Goal: Task Accomplishment & Management: Manage account settings

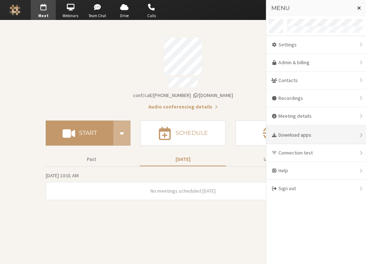
click at [301, 138] on div "Download apps" at bounding box center [316, 136] width 100 height 18
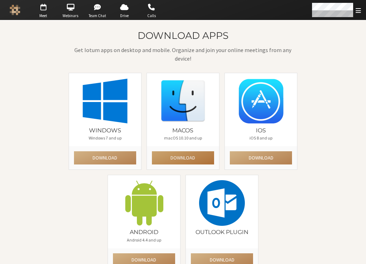
click at [185, 161] on button "Download" at bounding box center [183, 158] width 62 height 13
click at [303, 191] on div "Download apps Get Iotum apps on desktop and mobile. Organize and join your onli…" at bounding box center [183, 153] width 351 height 247
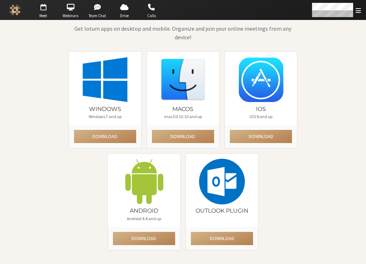
scroll to position [23, 0]
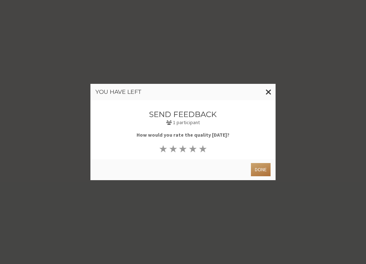
click at [257, 169] on button "Done" at bounding box center [261, 169] width 20 height 13
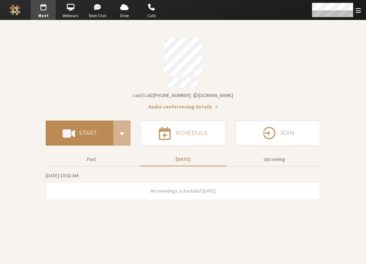
click at [94, 130] on h4 "Start" at bounding box center [88, 133] width 18 height 6
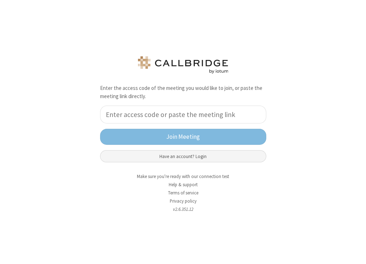
click at [182, 152] on button "Have an account? Login" at bounding box center [183, 156] width 166 height 12
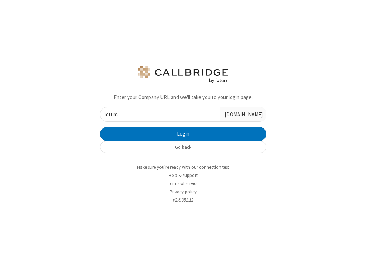
type input "iotum"
click at [100, 127] on button "Login" at bounding box center [183, 134] width 166 height 14
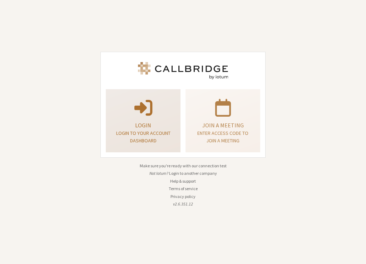
click at [175, 120] on div "Login Login to your account dashboard" at bounding box center [143, 121] width 67 height 58
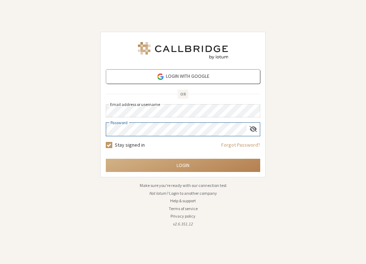
click at [106, 159] on button "Login" at bounding box center [183, 165] width 154 height 13
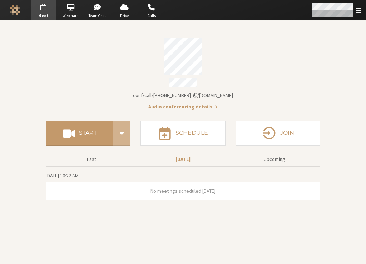
click at [355, 11] on div "Open menu" at bounding box center [336, 10] width 60 height 20
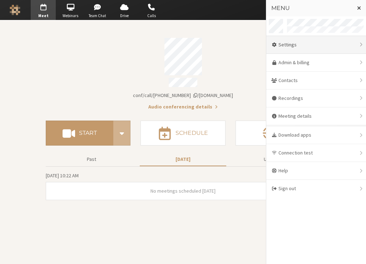
click at [305, 46] on div "Settings" at bounding box center [316, 45] width 100 height 18
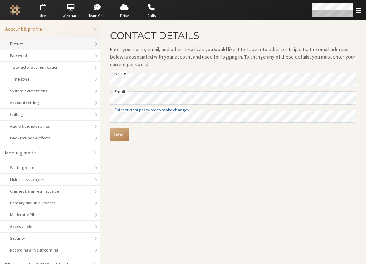
click at [45, 45] on div "Picture" at bounding box center [50, 44] width 80 height 6
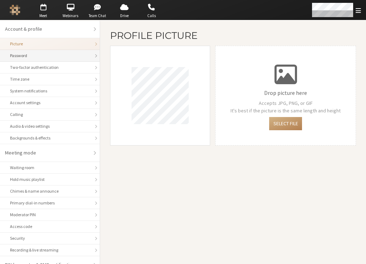
click at [43, 52] on li "Password" at bounding box center [50, 56] width 100 height 12
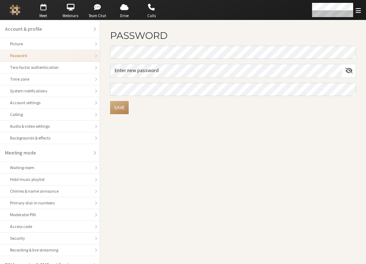
click at [41, 60] on li "Password" at bounding box center [50, 56] width 100 height 12
click at [37, 68] on div "Two-factor authentication" at bounding box center [50, 67] width 80 height 6
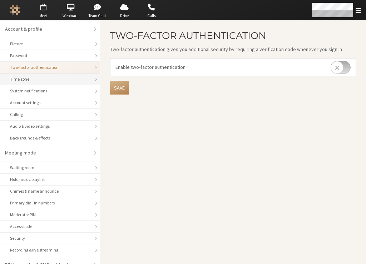
click at [32, 79] on div "Time zone" at bounding box center [50, 79] width 80 height 6
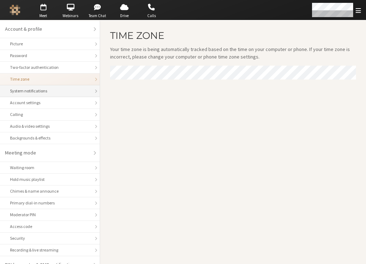
click at [32, 92] on div "System notifications" at bounding box center [50, 91] width 80 height 6
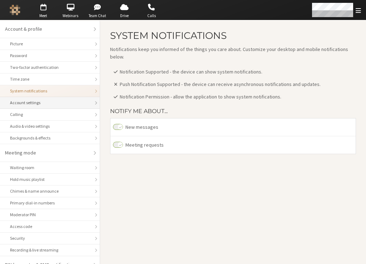
click at [28, 104] on div "Account settings" at bounding box center [50, 103] width 80 height 6
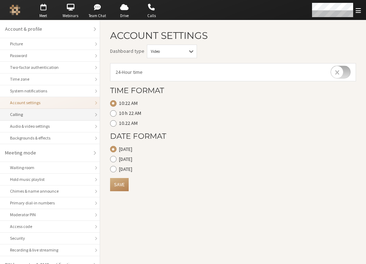
click at [30, 118] on li "Calling" at bounding box center [50, 115] width 100 height 12
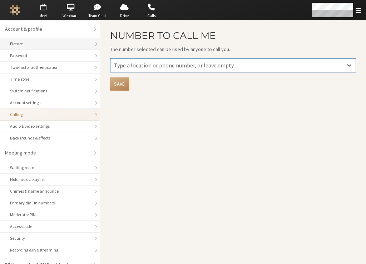
click at [35, 43] on div "Picture" at bounding box center [50, 44] width 80 height 6
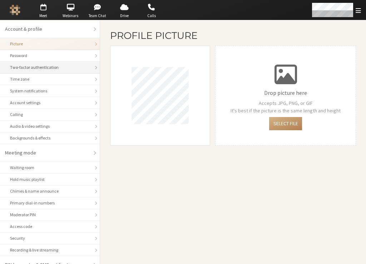
click at [59, 66] on div "Two-factor authentication" at bounding box center [50, 67] width 80 height 6
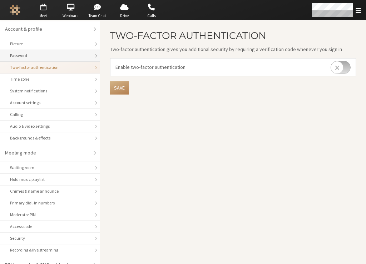
click at [61, 56] on div "Password" at bounding box center [50, 56] width 80 height 6
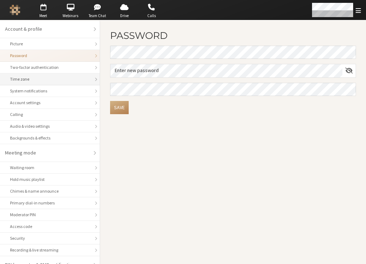
click at [51, 77] on div "Time zone" at bounding box center [50, 79] width 80 height 6
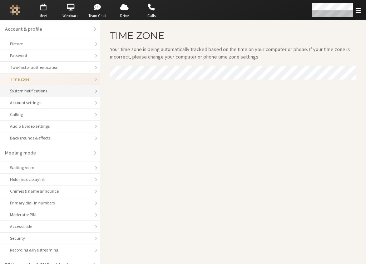
click at [45, 88] on div "System notifications" at bounding box center [50, 91] width 80 height 6
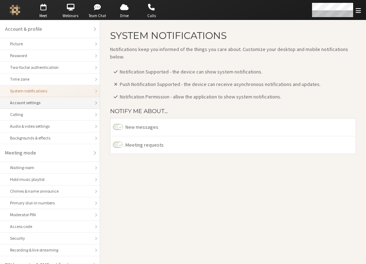
click at [35, 105] on div "Account settings" at bounding box center [50, 103] width 80 height 6
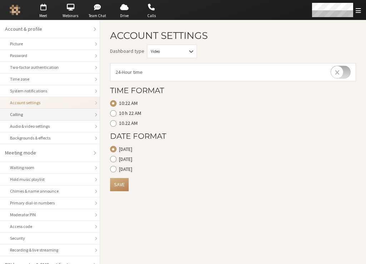
click at [31, 115] on div "Calling" at bounding box center [50, 114] width 80 height 6
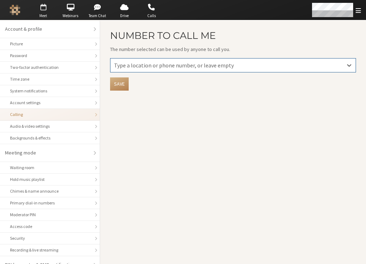
click at [42, 8] on span "button" at bounding box center [43, 6] width 25 height 11
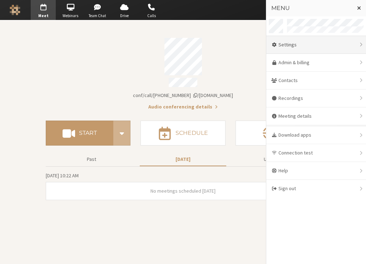
click at [297, 45] on div "Settings" at bounding box center [316, 45] width 100 height 18
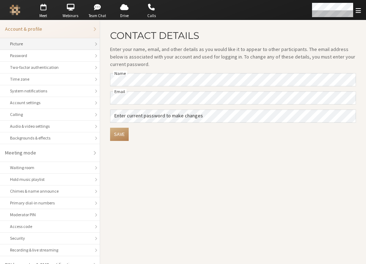
click at [43, 46] on div "Picture" at bounding box center [50, 44] width 80 height 6
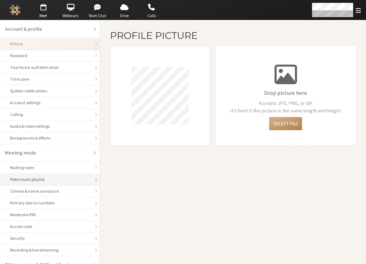
click at [39, 182] on div "Hold music playlist" at bounding box center [50, 180] width 80 height 6
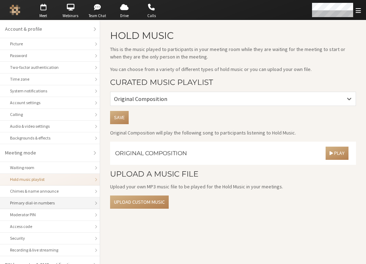
click at [39, 201] on div "Primary dial-in numbers" at bounding box center [50, 203] width 80 height 6
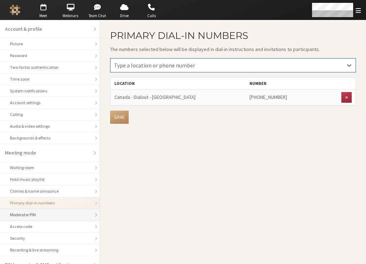
click at [43, 219] on li "Moderator PIN" at bounding box center [50, 215] width 100 height 12
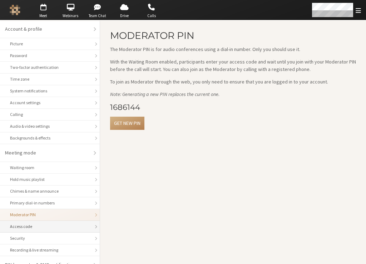
click at [37, 230] on div "Access code" at bounding box center [50, 227] width 80 height 6
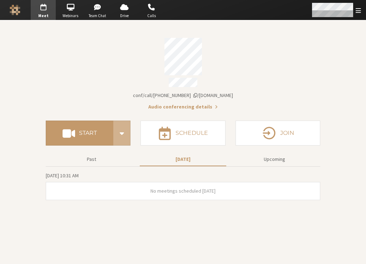
click at [358, 10] on span "Open menu" at bounding box center [358, 10] width 5 height 7
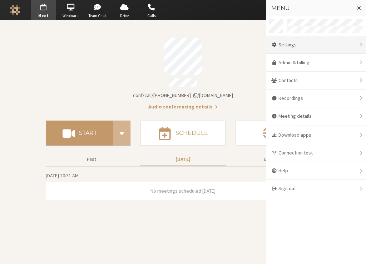
click at [304, 48] on div "Settings" at bounding box center [316, 45] width 100 height 18
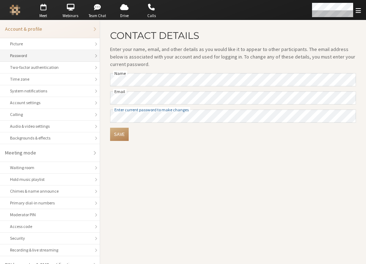
click at [37, 56] on div "Password" at bounding box center [50, 56] width 80 height 6
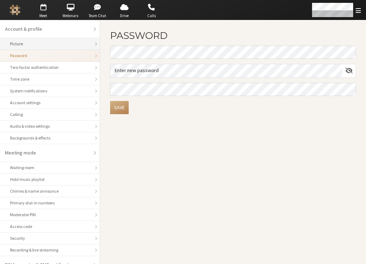
click at [39, 44] on div "Picture" at bounding box center [50, 44] width 80 height 6
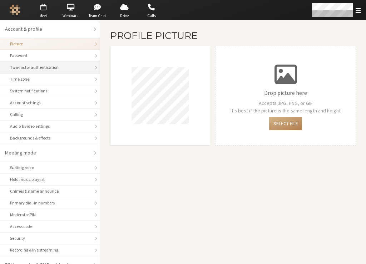
click at [38, 66] on div "Two-factor authentication" at bounding box center [50, 67] width 80 height 6
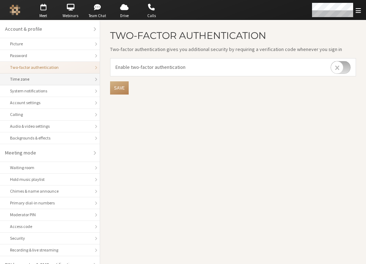
click at [33, 77] on div "Time zone" at bounding box center [50, 79] width 80 height 6
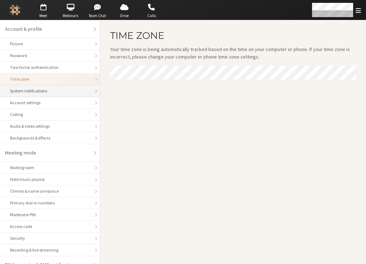
click at [31, 88] on li "System notifications" at bounding box center [50, 91] width 100 height 12
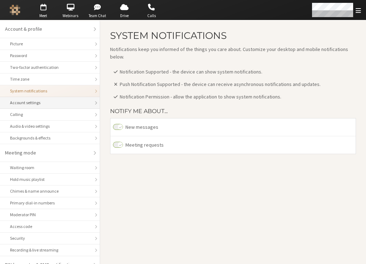
click at [29, 102] on div "Account settings" at bounding box center [50, 103] width 80 height 6
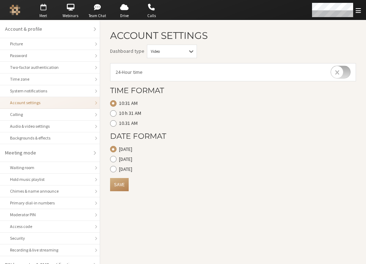
click at [46, 11] on span "button" at bounding box center [43, 6] width 25 height 11
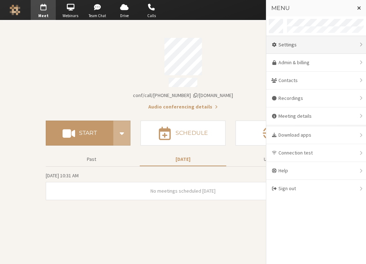
click at [301, 47] on div "Settings" at bounding box center [316, 45] width 100 height 18
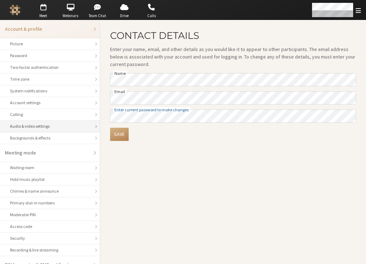
click at [53, 126] on div "Audio & video settings" at bounding box center [50, 126] width 80 height 6
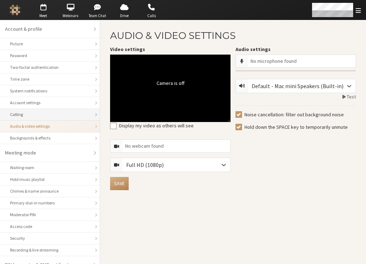
click at [52, 113] on div "Calling" at bounding box center [50, 114] width 80 height 6
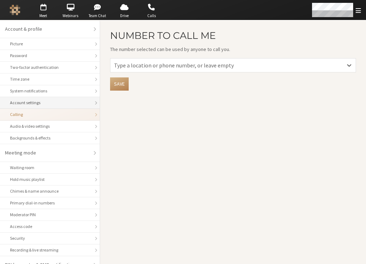
click at [53, 98] on li "Account settings" at bounding box center [50, 103] width 100 height 12
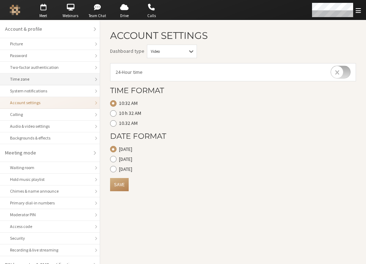
click at [53, 84] on li "Time zone" at bounding box center [50, 80] width 100 height 12
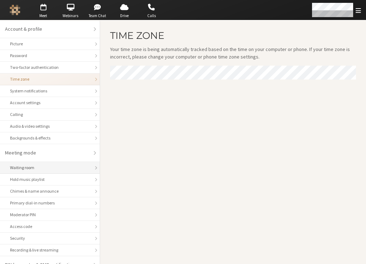
click at [50, 170] on div "Waiting room" at bounding box center [50, 168] width 80 height 6
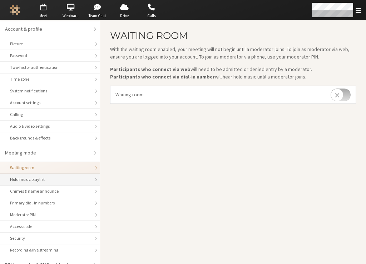
click at [50, 184] on li "Hold music playlist" at bounding box center [50, 180] width 100 height 12
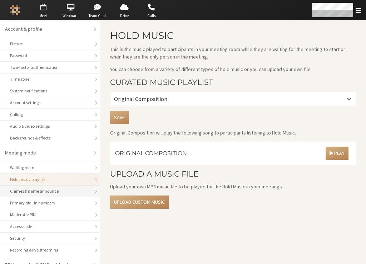
click at [48, 196] on li "Chimes & name announce" at bounding box center [50, 192] width 100 height 12
